Goal: Information Seeking & Learning: Understand process/instructions

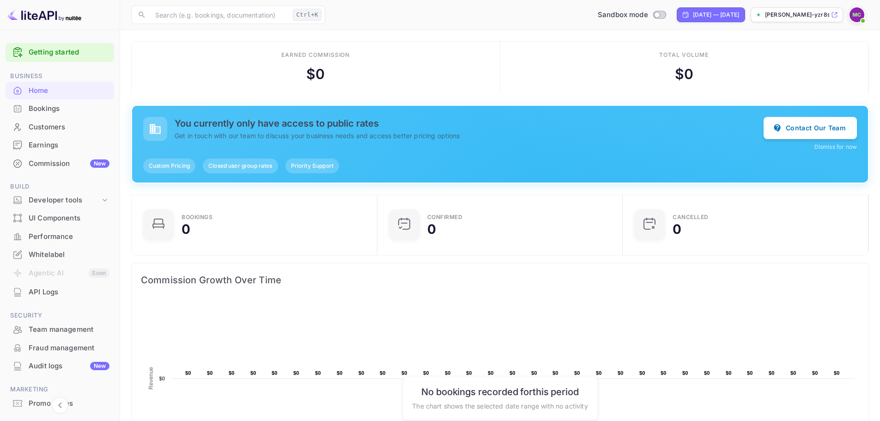
click at [42, 51] on link "Getting started" at bounding box center [69, 52] width 81 height 11
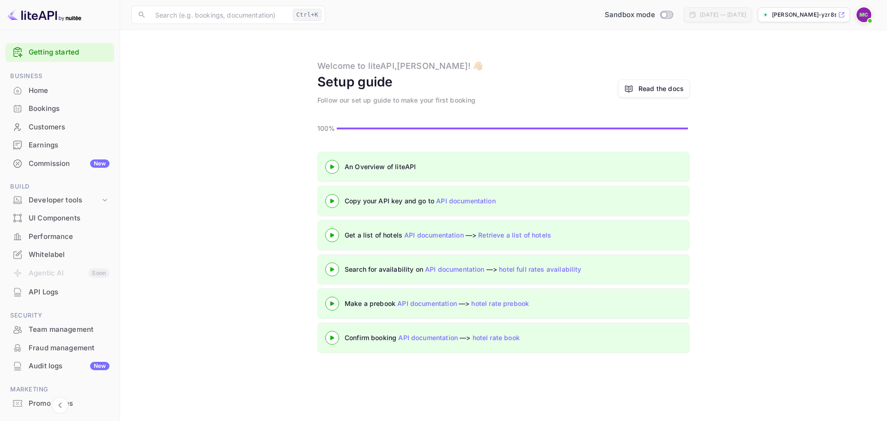
click at [333, 167] on 3 at bounding box center [332, 167] width 4 height 4
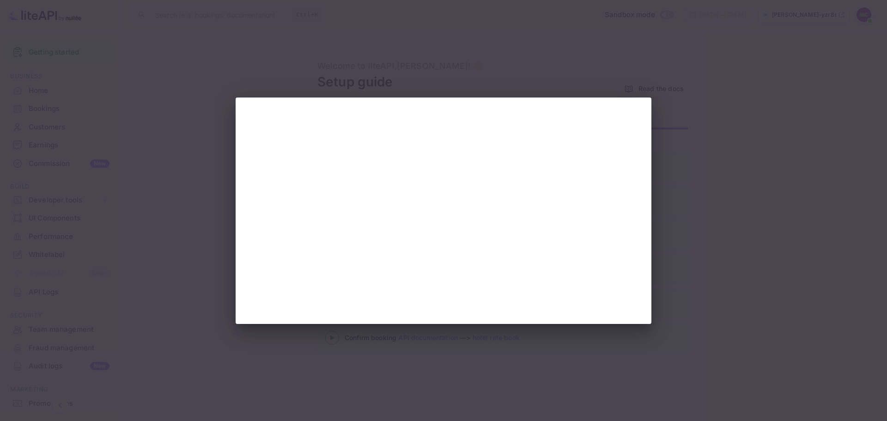
click at [680, 221] on div at bounding box center [443, 210] width 887 height 421
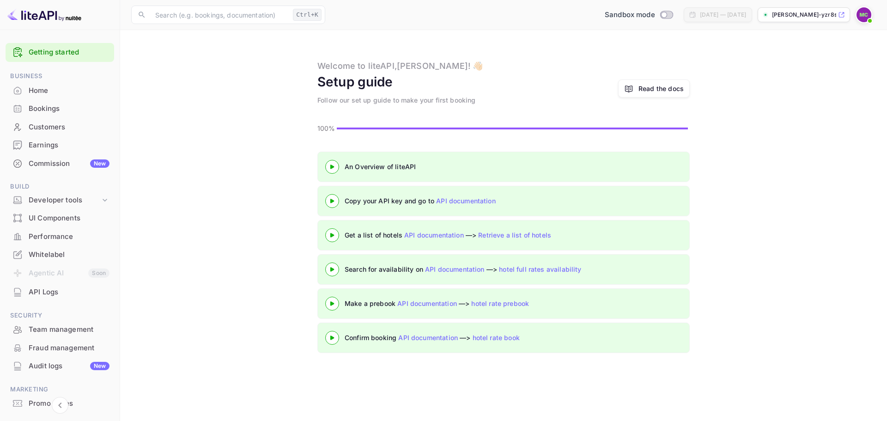
click at [334, 166] on icon at bounding box center [332, 167] width 32 height 5
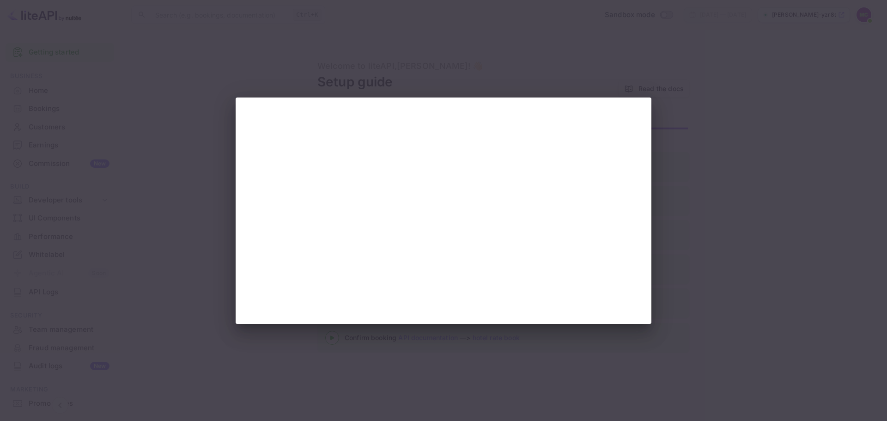
click at [762, 219] on div at bounding box center [443, 210] width 887 height 421
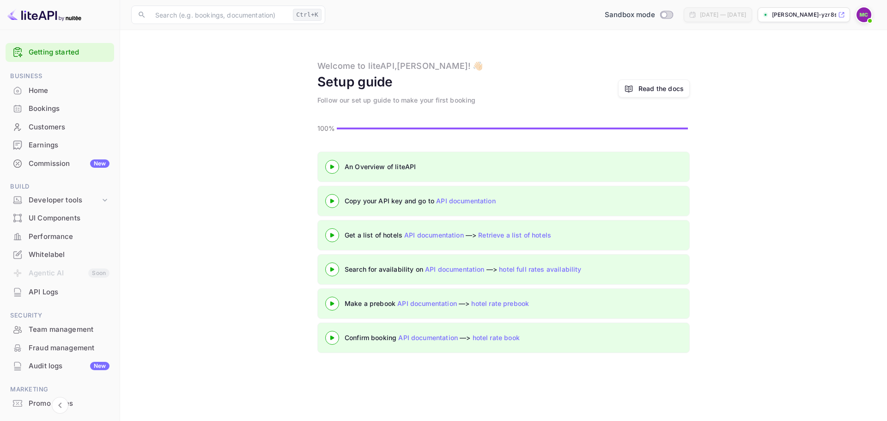
click at [329, 198] on div at bounding box center [332, 201] width 32 height 12
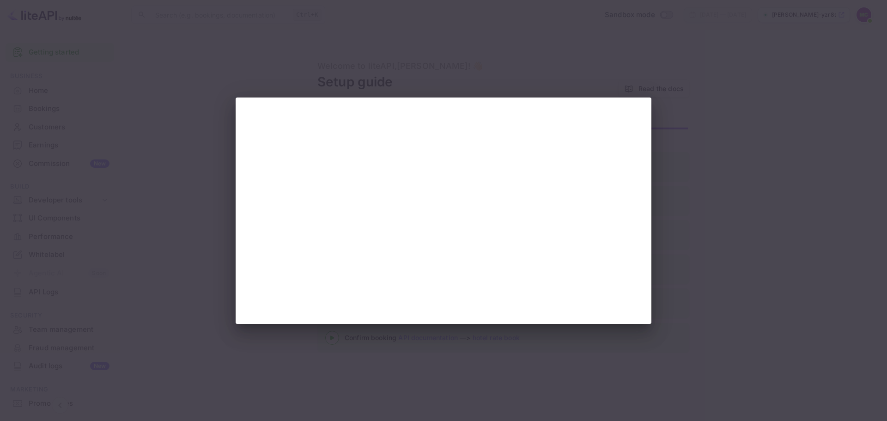
click at [789, 272] on div at bounding box center [443, 210] width 887 height 421
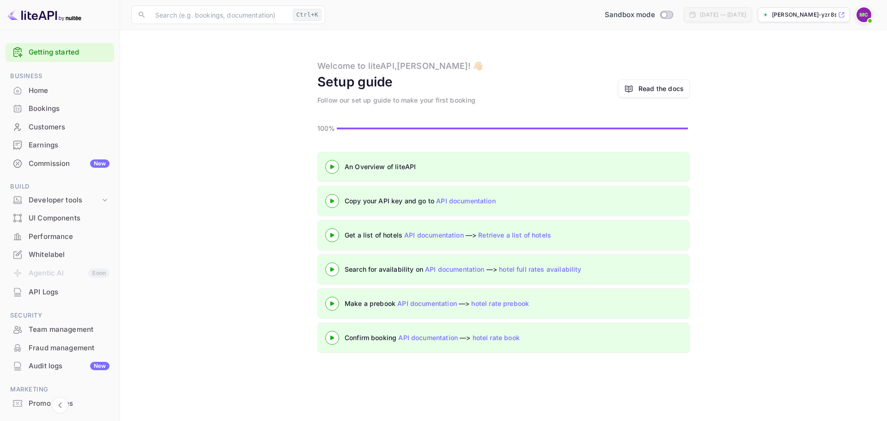
click at [335, 203] on icon at bounding box center [332, 201] width 32 height 5
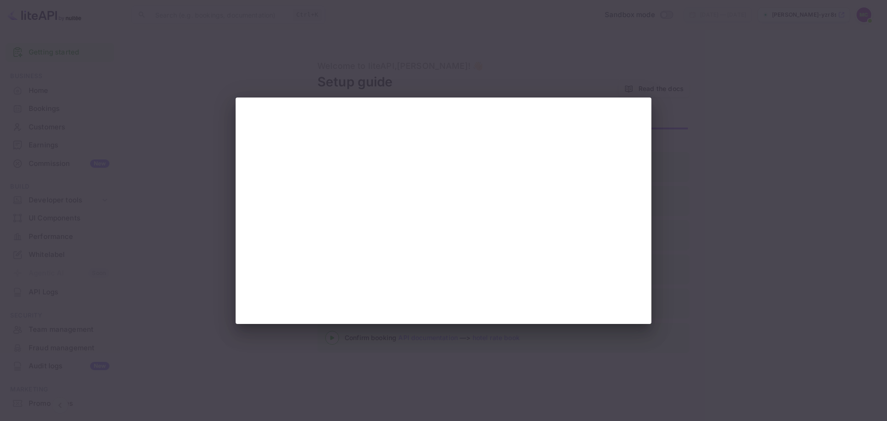
click at [744, 237] on div at bounding box center [443, 210] width 887 height 421
click at [298, 12] on div at bounding box center [443, 210] width 887 height 421
click at [763, 195] on div at bounding box center [443, 210] width 887 height 421
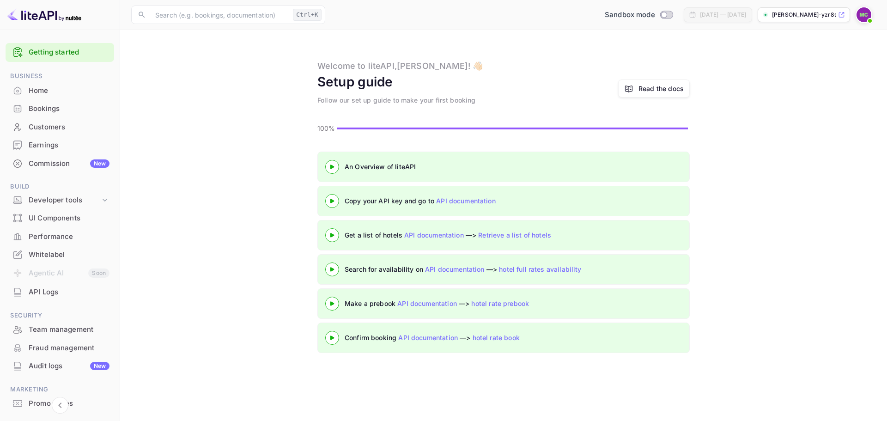
click at [333, 301] on div at bounding box center [332, 304] width 32 height 12
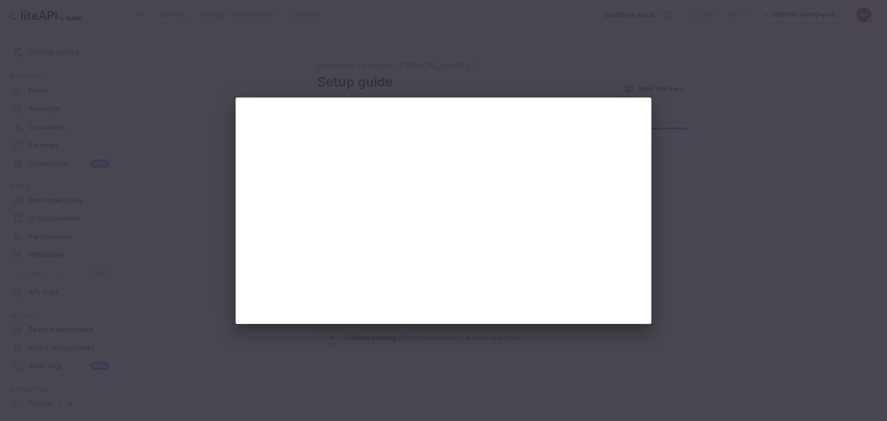
click at [825, 174] on div at bounding box center [443, 210] width 887 height 421
click at [694, 191] on div at bounding box center [443, 210] width 887 height 421
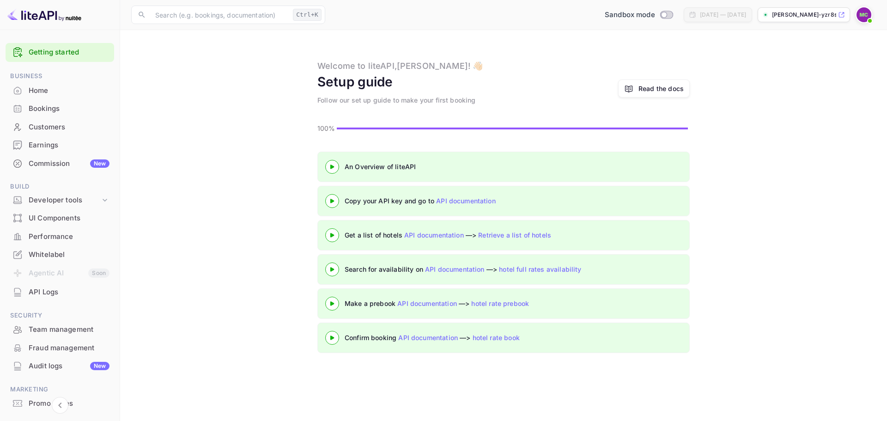
click at [654, 87] on div "Read the docs" at bounding box center [661, 89] width 45 height 10
click at [652, 87] on div "Read the docs" at bounding box center [661, 89] width 45 height 10
